Goal: Check status: Check status

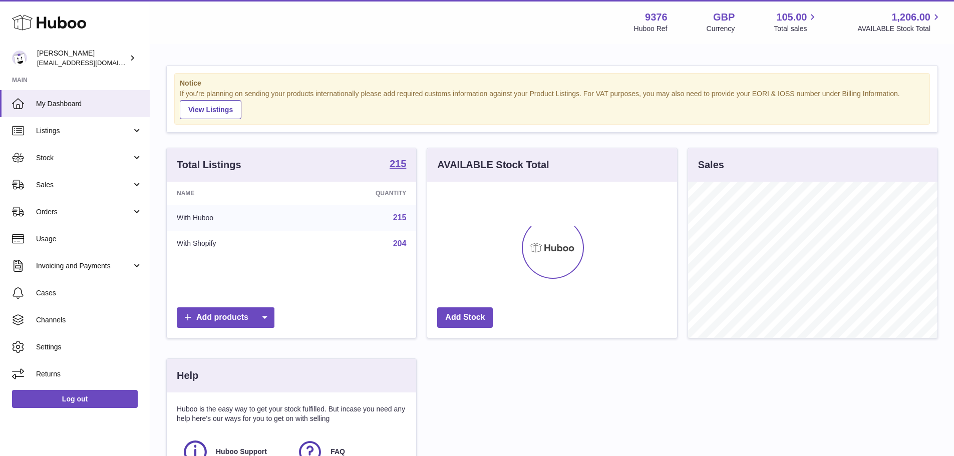
scroll to position [156, 250]
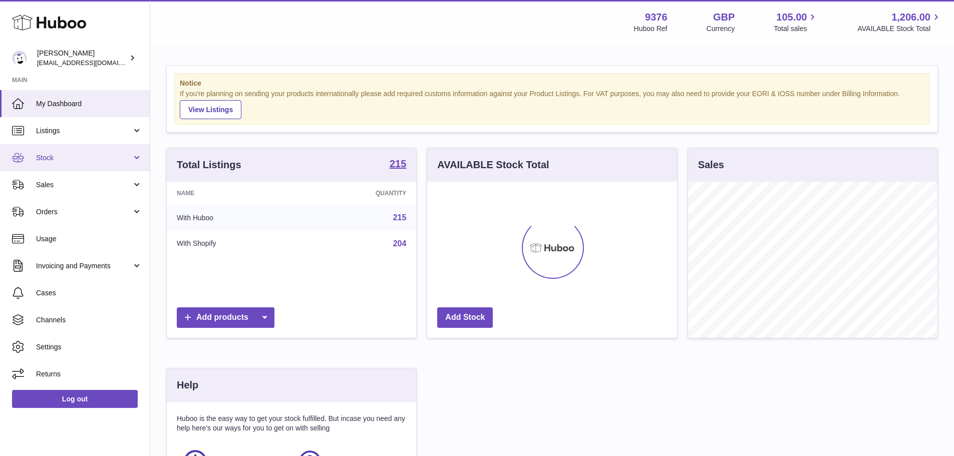
click at [115, 155] on span "Stock" at bounding box center [84, 158] width 96 height 10
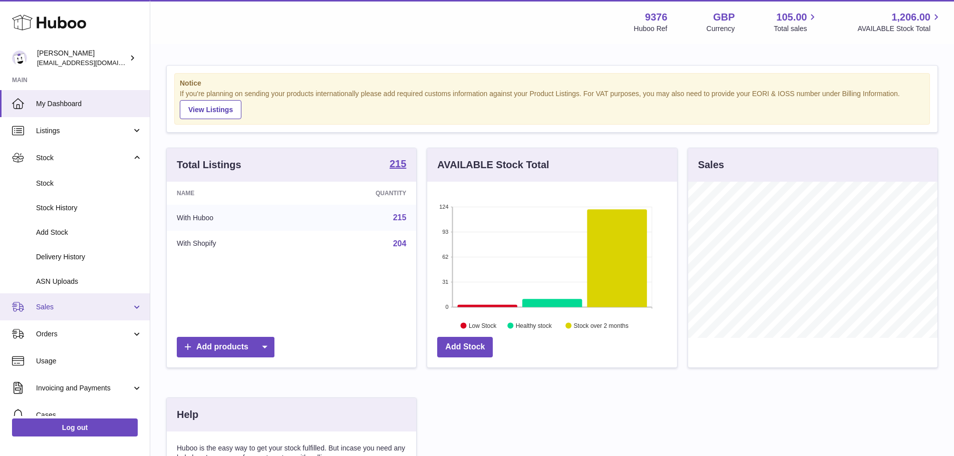
click at [99, 319] on link "Sales" at bounding box center [75, 306] width 150 height 27
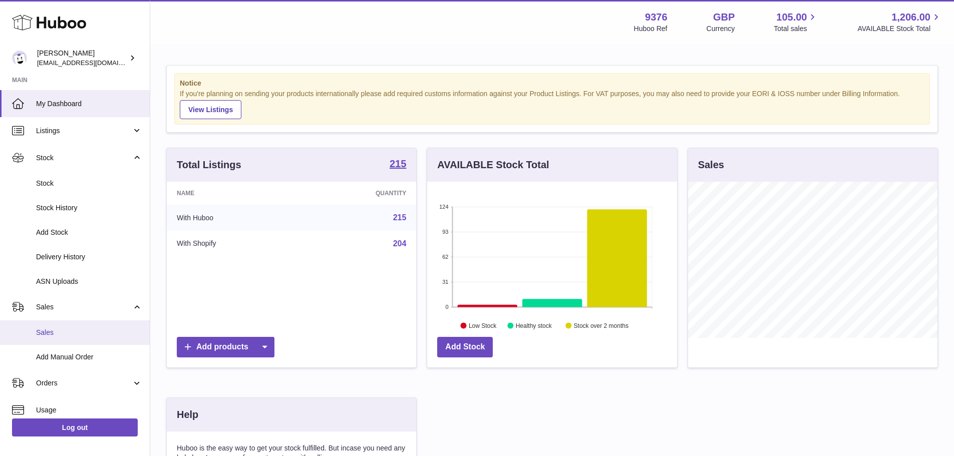
click at [99, 332] on span "Sales" at bounding box center [89, 333] width 106 height 10
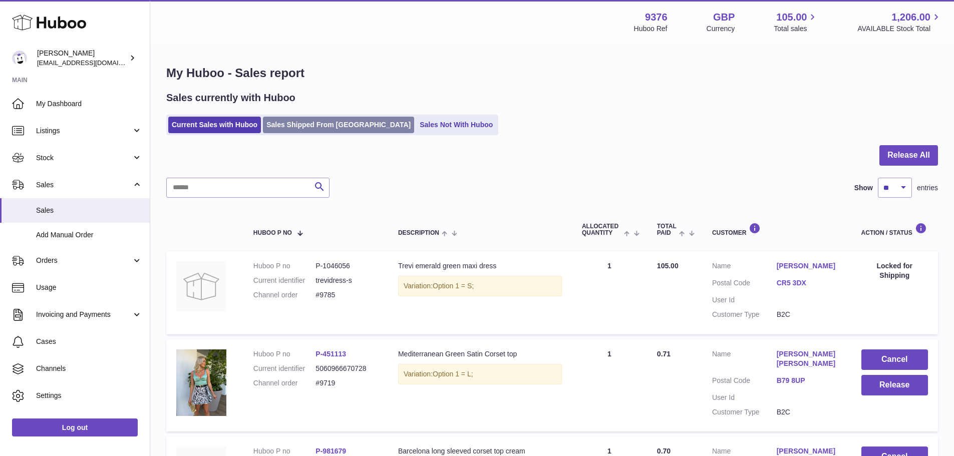
click at [302, 126] on link "Sales Shipped From [GEOGRAPHIC_DATA]" at bounding box center [338, 125] width 151 height 17
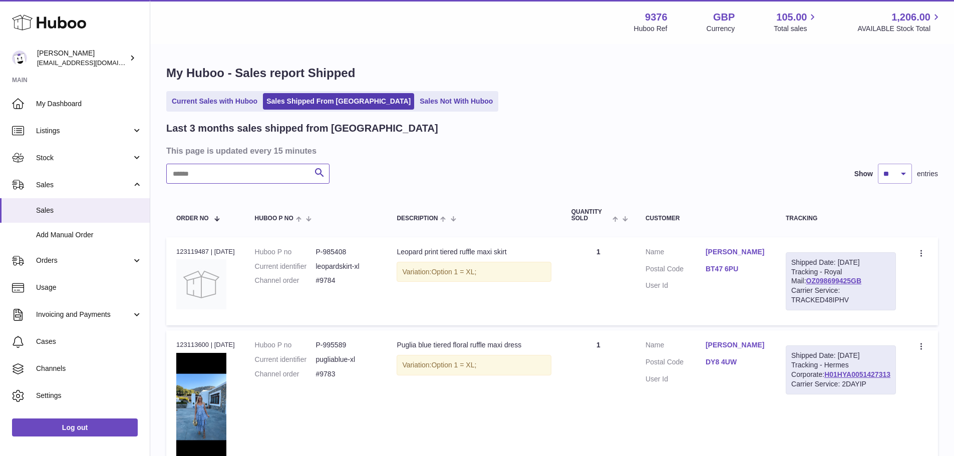
click at [272, 181] on input "text" at bounding box center [247, 174] width 163 height 20
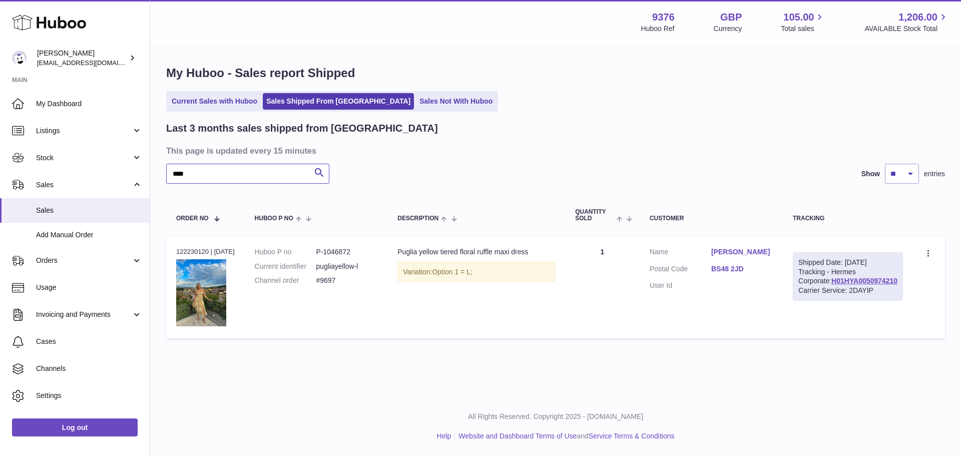
type input "****"
click at [196, 251] on div "Order no 122230120 | 3rd Aug" at bounding box center [205, 251] width 59 height 9
copy div "122230120"
